Goal: Check status: Check status

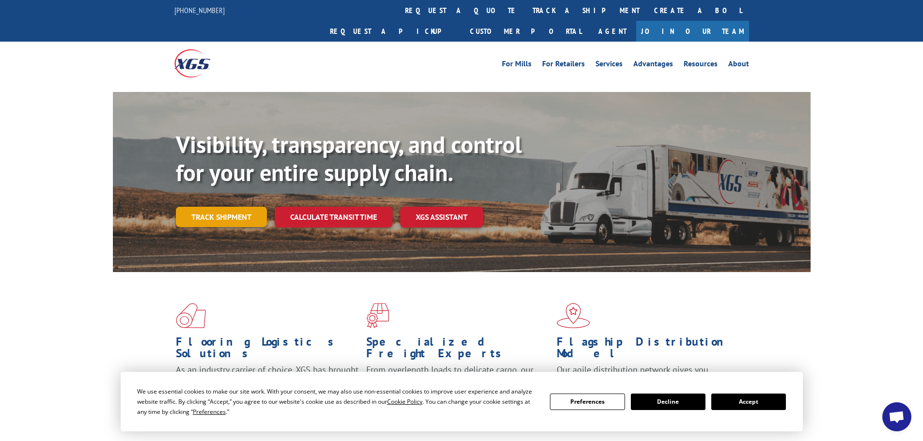
click at [235, 207] on link "Track shipment" at bounding box center [221, 217] width 91 height 20
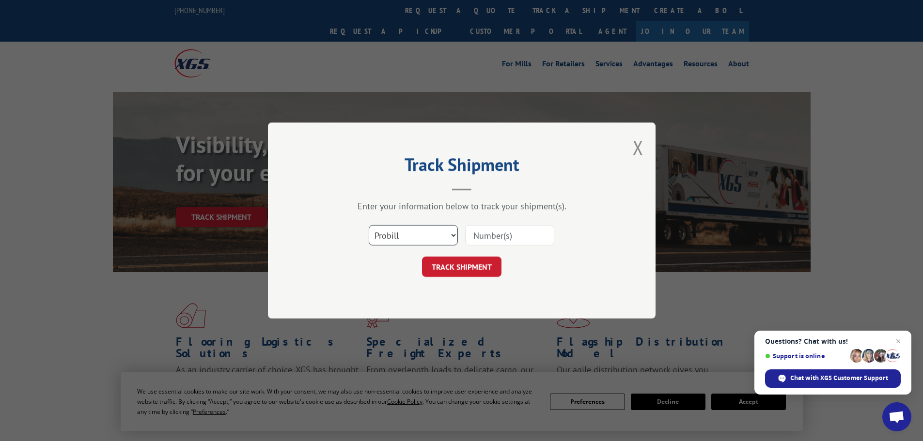
click at [455, 235] on select "Select category... Probill BOL PO" at bounding box center [413, 235] width 89 height 20
select select "bol"
click at [369, 225] on select "Select category... Probill BOL PO" at bounding box center [413, 235] width 89 height 20
click at [479, 234] on input at bounding box center [509, 235] width 89 height 20
type input "17688914"
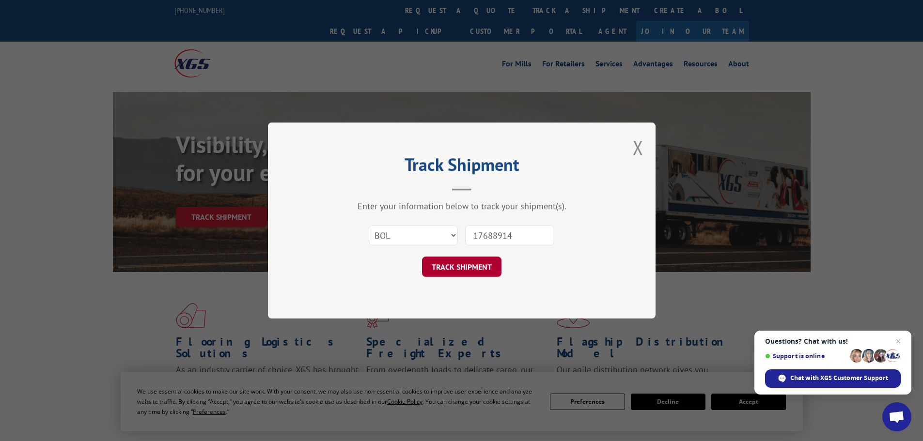
click at [474, 268] on button "TRACK SHIPMENT" at bounding box center [461, 267] width 79 height 20
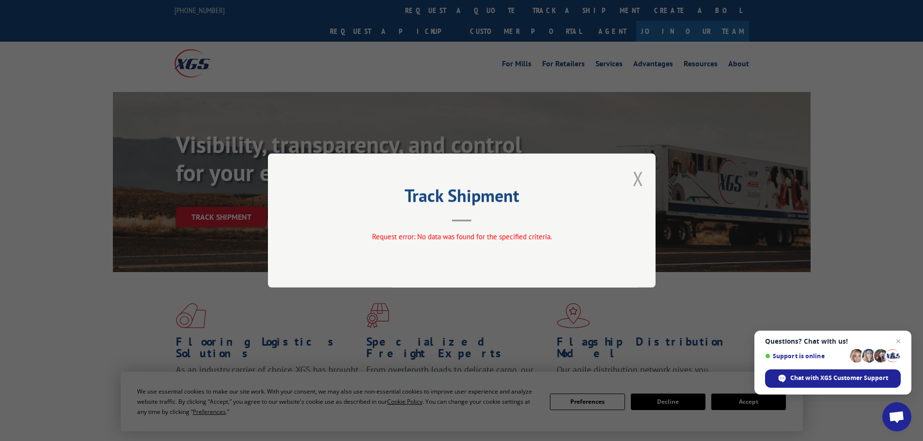
click at [638, 177] on button "Close modal" at bounding box center [638, 179] width 11 height 26
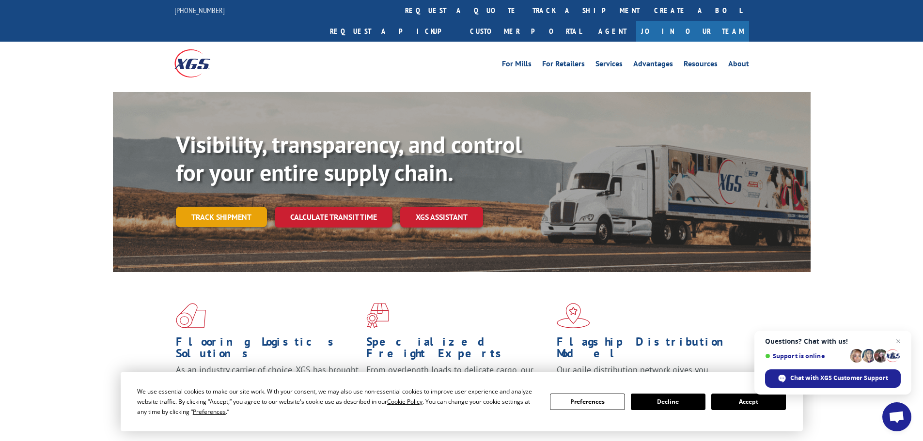
click at [231, 207] on link "Track shipment" at bounding box center [221, 217] width 91 height 20
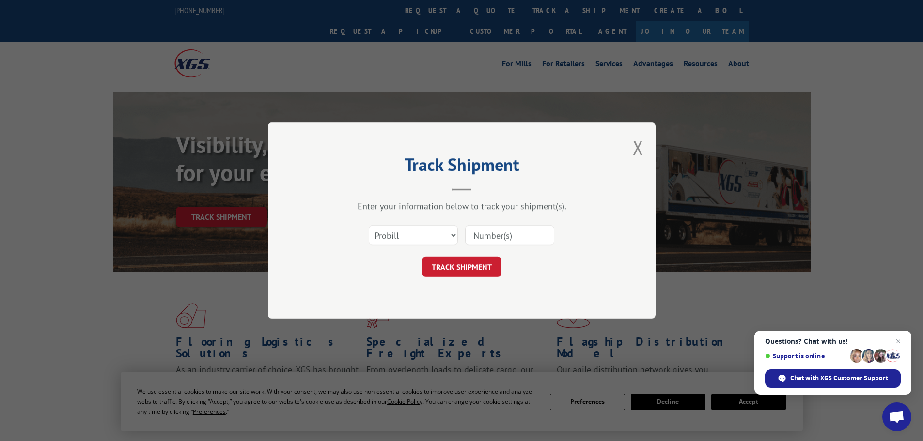
click at [477, 232] on input at bounding box center [509, 235] width 89 height 20
type input "17688914"
click at [465, 271] on button "TRACK SHIPMENT" at bounding box center [461, 267] width 79 height 20
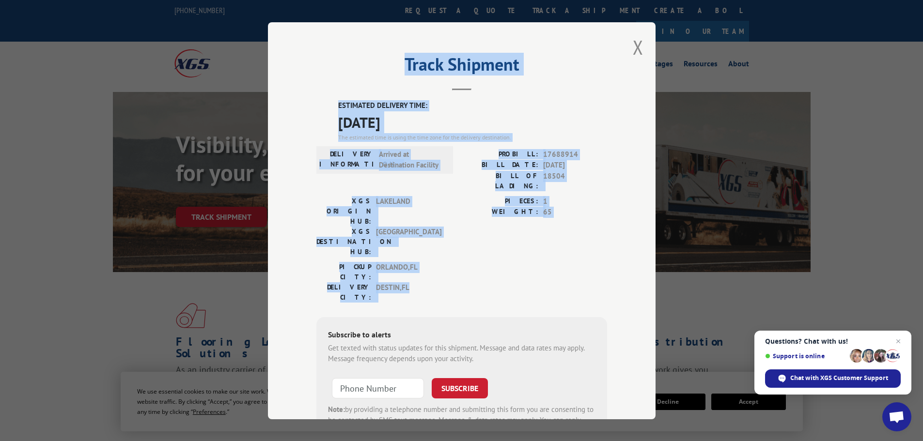
drag, startPoint x: 410, startPoint y: 236, endPoint x: 341, endPoint y: 69, distance: 181.2
click at [341, 69] on div "Track Shipment ESTIMATED DELIVERY TIME: [DATE] The estimated time is using the …" at bounding box center [462, 220] width 388 height 397
copy div "Track Shipment ESTIMATED DELIVERY TIME: [DATE] The estimated time is using the …"
